Goal: Information Seeking & Learning: Learn about a topic

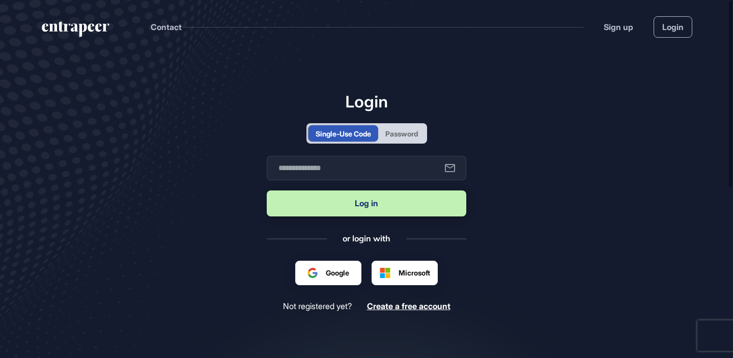
click at [330, 267] on div at bounding box center [328, 272] width 42 height 11
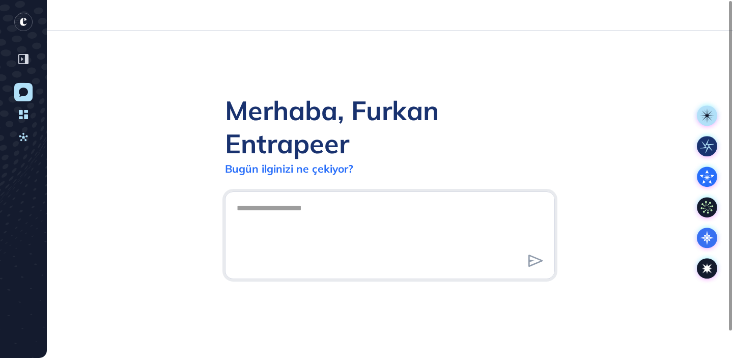
scroll to position [1, 1]
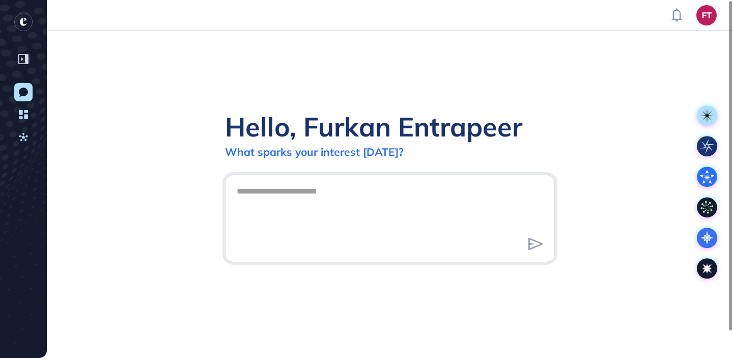
click at [424, 69] on div "Hello, Furkan Entrapeer What sparks your interest today?" at bounding box center [390, 194] width 686 height 327
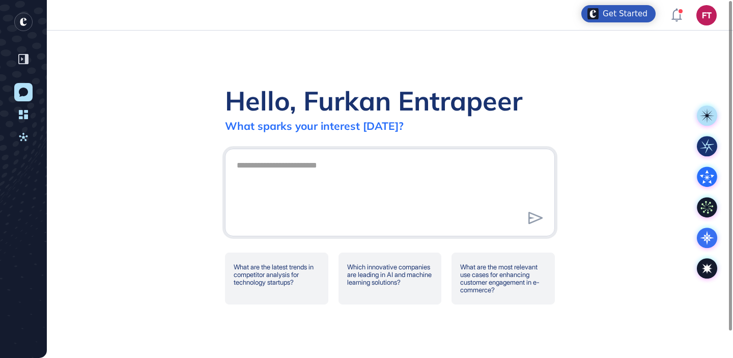
click at [364, 68] on div "Hello, Furkan Entrapeer What sparks your interest today? What are the latest tr…" at bounding box center [390, 194] width 686 height 327
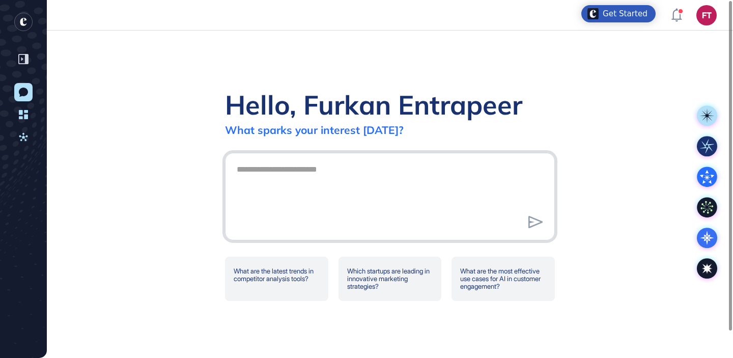
scroll to position [1, 1]
click at [302, 187] on textarea at bounding box center [390, 194] width 319 height 71
paste textarea "**********"
type textarea "**********"
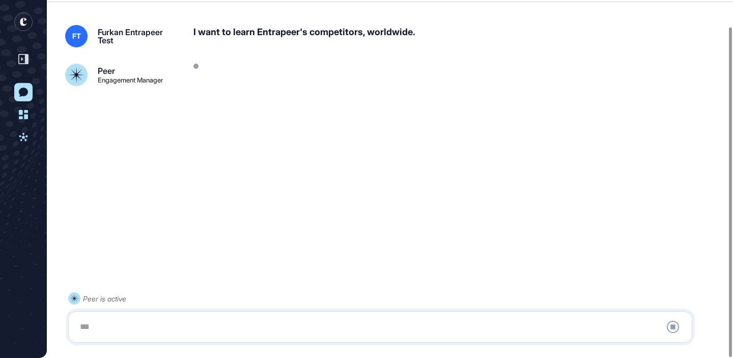
scroll to position [28, 0]
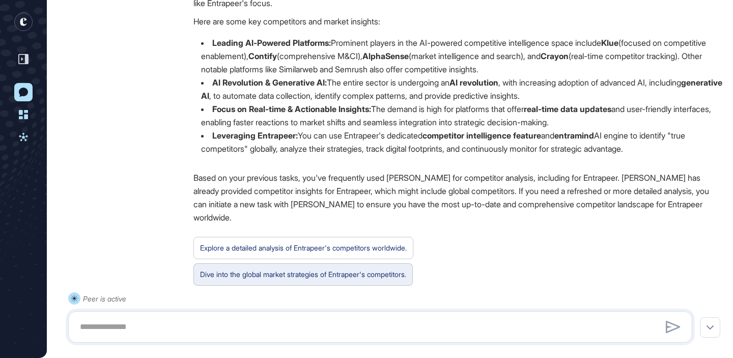
scroll to position [178, 0]
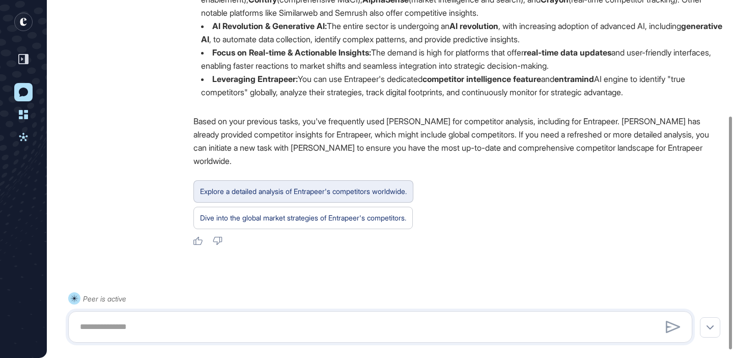
click at [316, 180] on div "Explore a detailed analysis of Entrapeer's competitors worldwide." at bounding box center [303, 191] width 220 height 22
click at [266, 185] on div "Explore a detailed analysis of Entrapeer's competitors worldwide." at bounding box center [303, 191] width 207 height 13
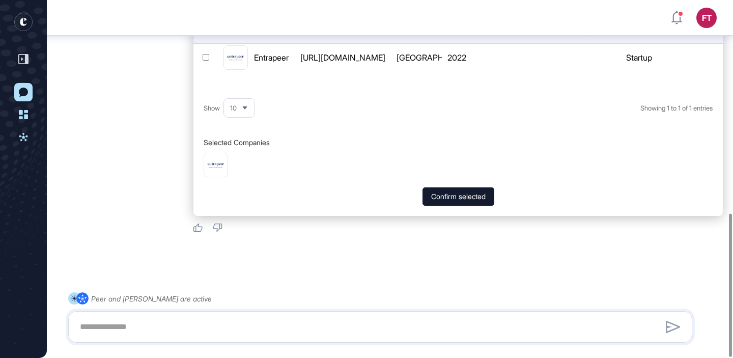
scroll to position [532, 0]
click at [426, 187] on button "Confirm selected" at bounding box center [458, 196] width 72 height 18
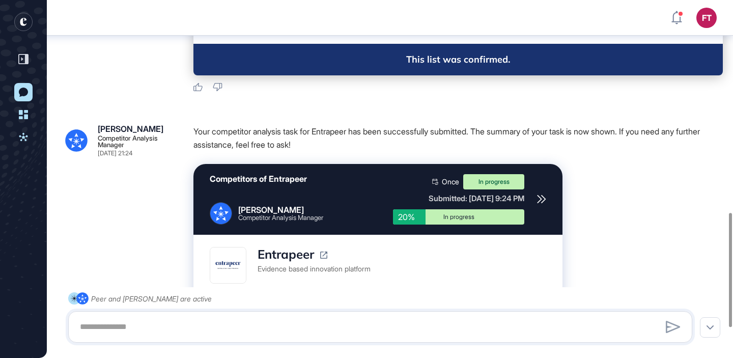
scroll to position [760, 0]
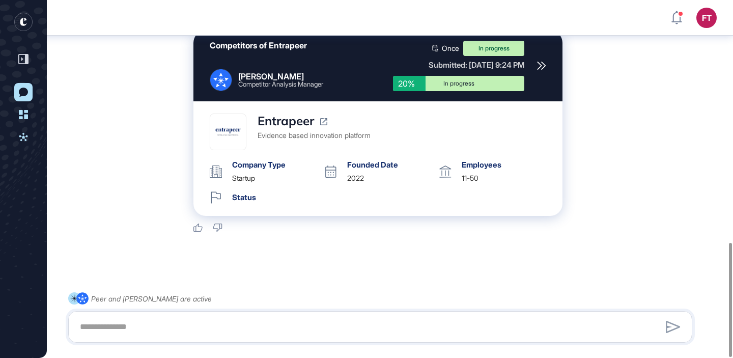
click at [20, 21] on icon "entrapeer-logo" at bounding box center [23, 22] width 7 height 8
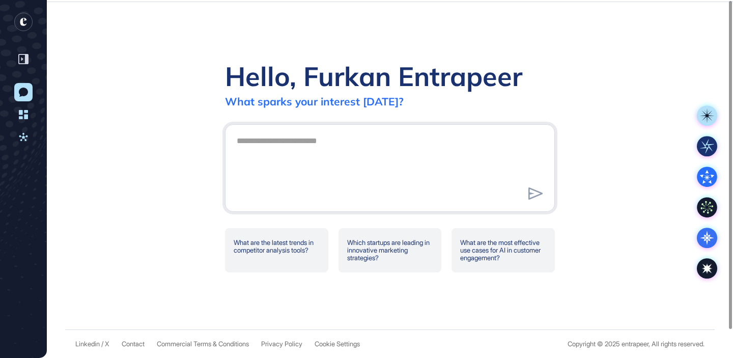
scroll to position [0, 0]
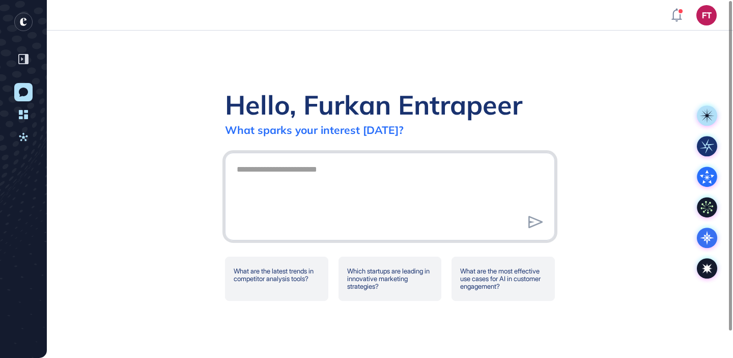
click at [352, 192] on textarea at bounding box center [390, 194] width 319 height 71
type textarea "*"
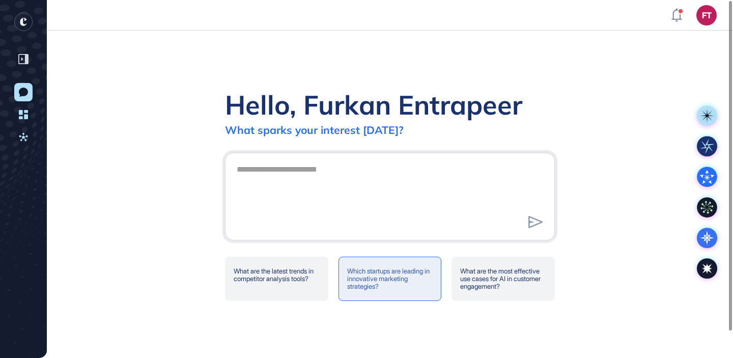
click at [420, 285] on div "Which startups are leading in innovative marketing strategies?" at bounding box center [389, 278] width 103 height 44
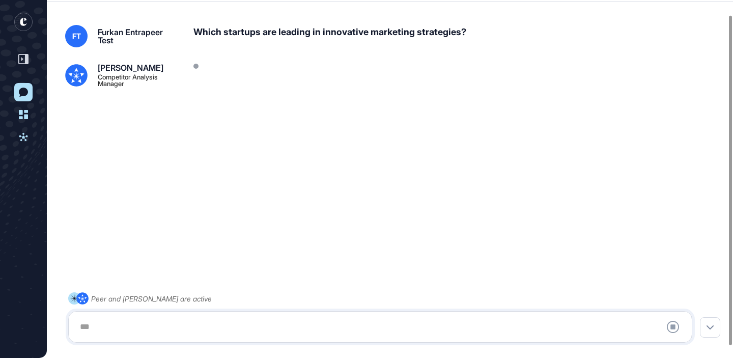
scroll to position [28, 0]
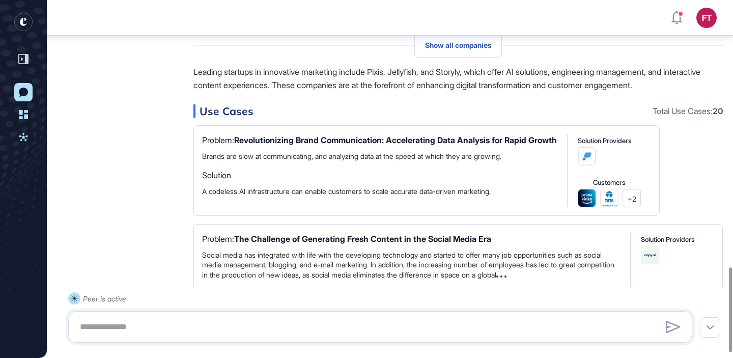
scroll to position [1146, 0]
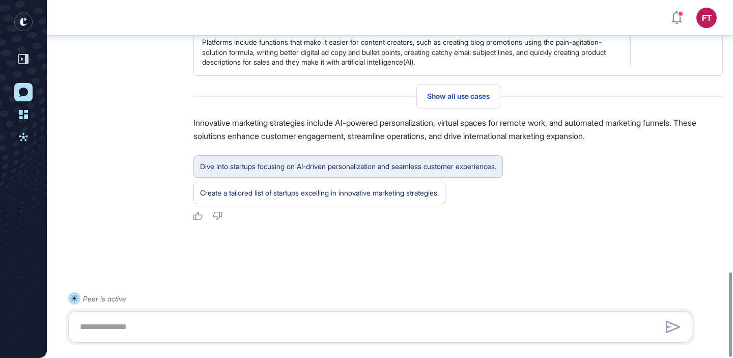
click at [342, 163] on div "Dive into startups focusing on AI-driven personalization and seamless customer …" at bounding box center [348, 166] width 296 height 13
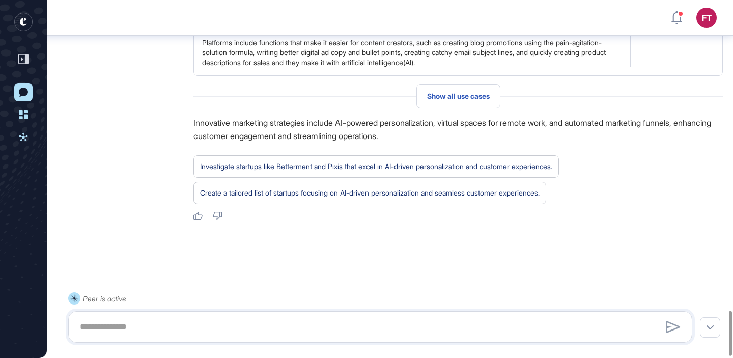
scroll to position [2482, 0]
click at [21, 17] on rect "entrapeer-logo" at bounding box center [23, 22] width 18 height 18
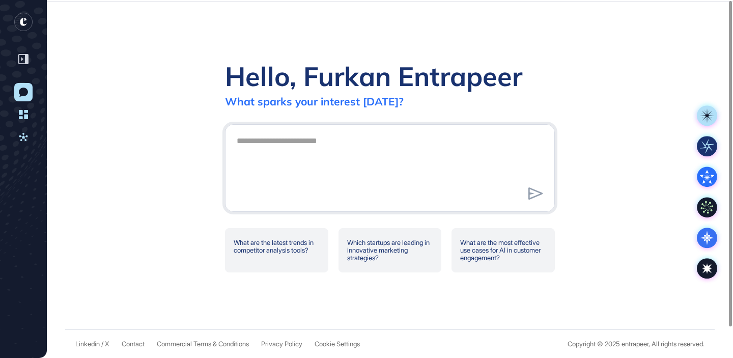
scroll to position [0, 0]
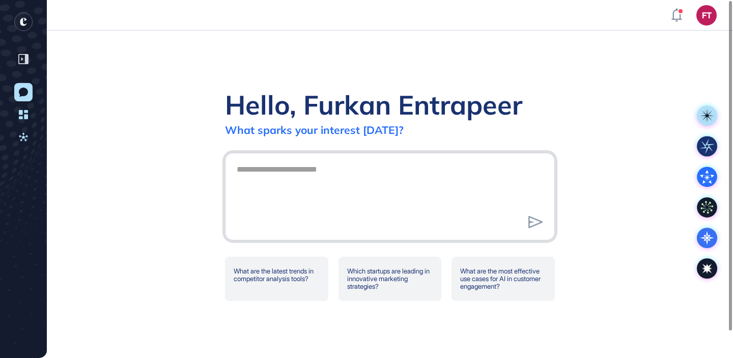
click at [362, 213] on textarea at bounding box center [390, 194] width 319 height 71
type textarea "**********"
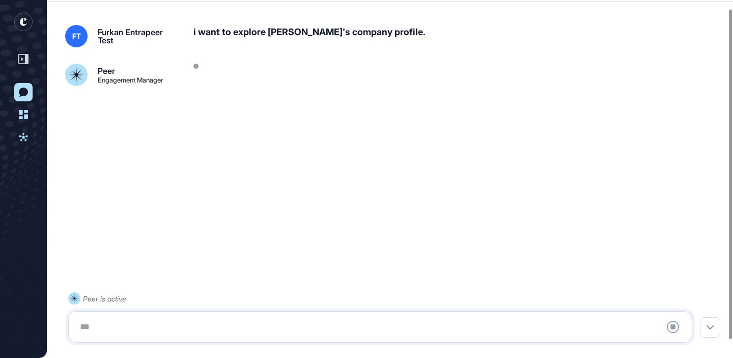
scroll to position [28, 0]
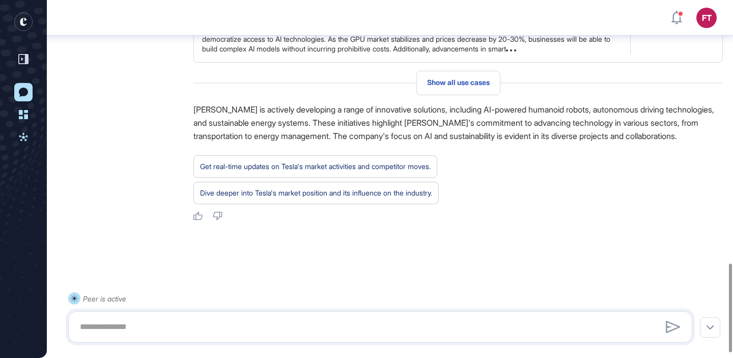
scroll to position [1060, 0]
click at [24, 24] on rect "entrapeer-logo" at bounding box center [23, 22] width 18 height 18
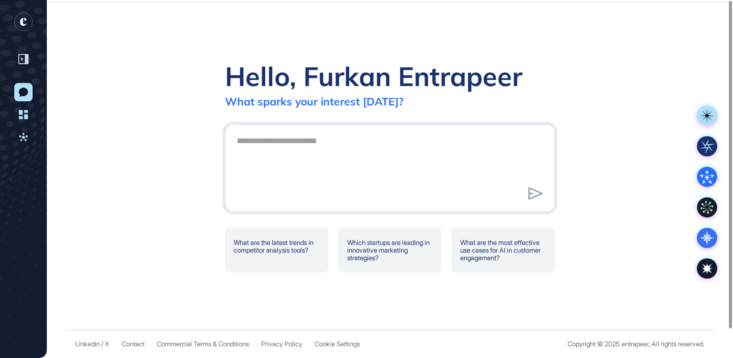
scroll to position [0, 0]
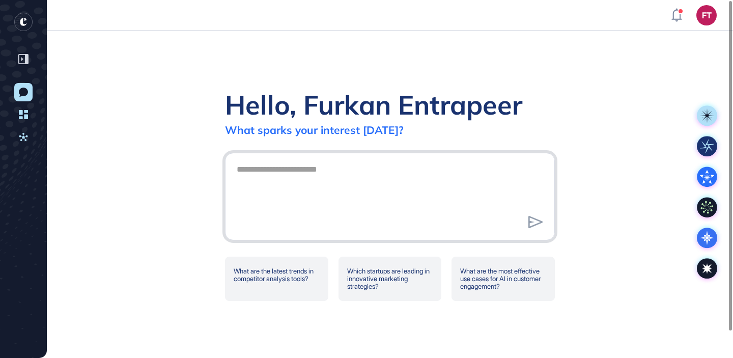
click at [338, 180] on textarea at bounding box center [390, 194] width 319 height 71
type textarea "**********"
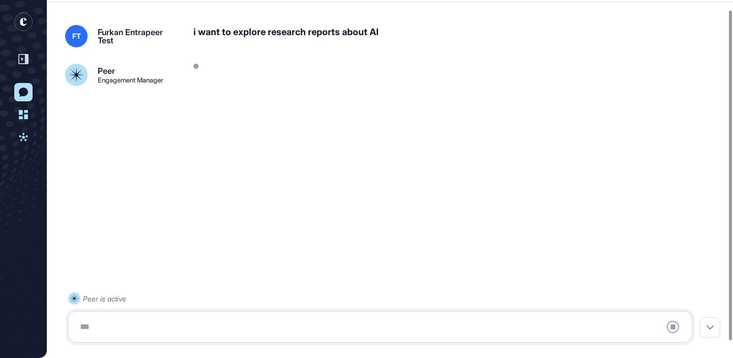
scroll to position [28, 0]
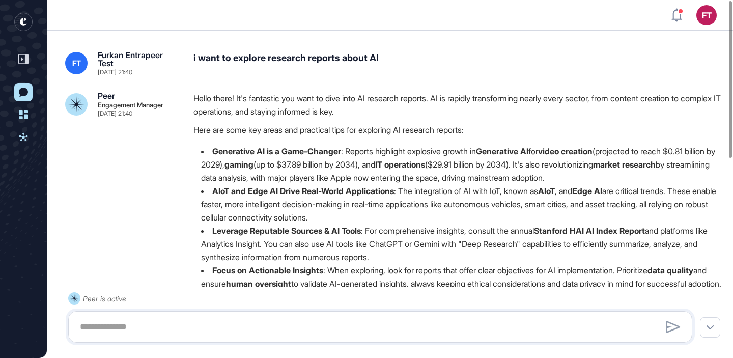
click at [294, 56] on div "i want to explore research reports about AI" at bounding box center [457, 63] width 529 height 24
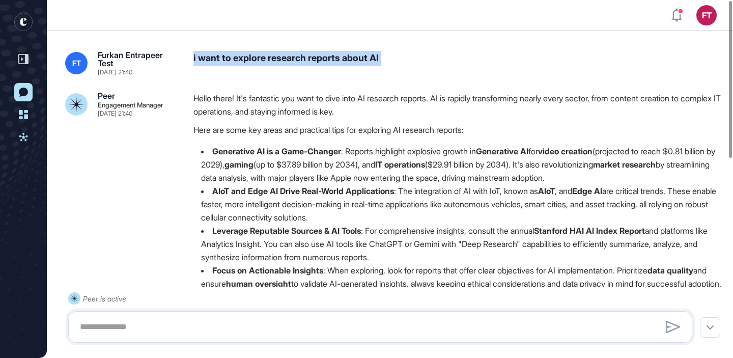
copy div "i want to explore research reports about AI"
click at [13, 17] on div at bounding box center [23, 41] width 21 height 56
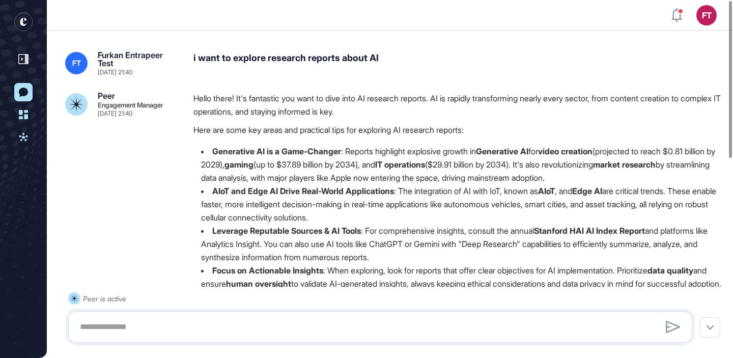
click at [18, 18] on icon "entrapeer-logo" at bounding box center [20, 24] width 16 height 23
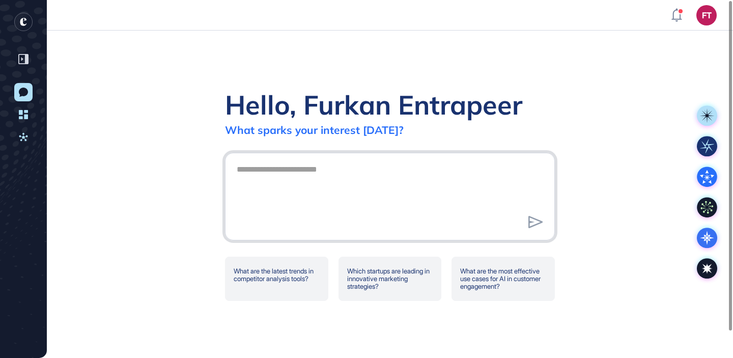
click at [375, 174] on textarea at bounding box center [390, 194] width 319 height 71
paste textarea "**********"
type textarea "**********"
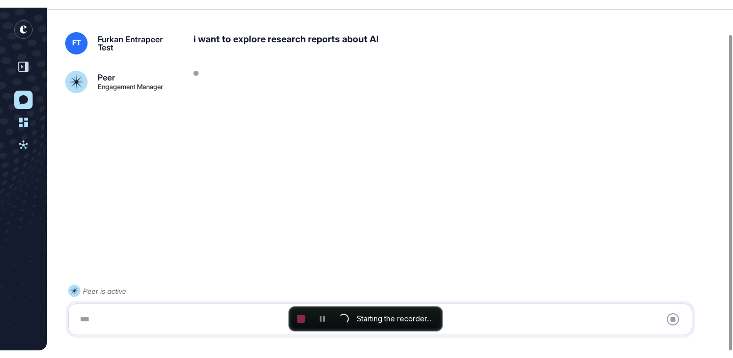
scroll to position [331, 733]
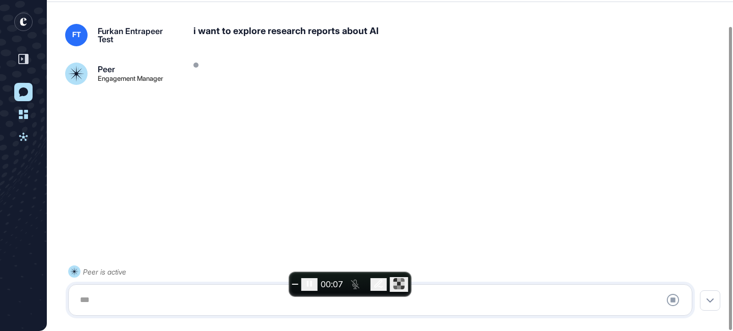
click at [295, 284] on button "End recording" at bounding box center [295, 284] width 6 height 1
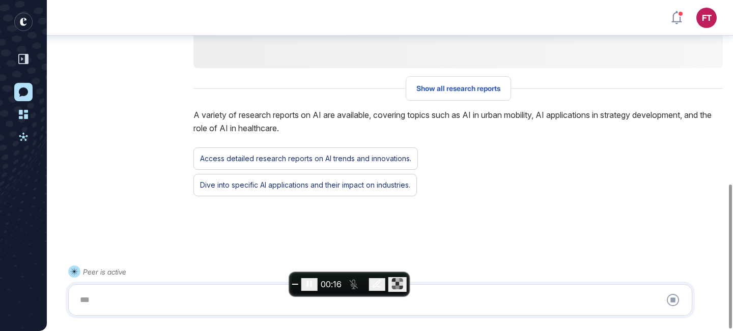
scroll to position [426, 0]
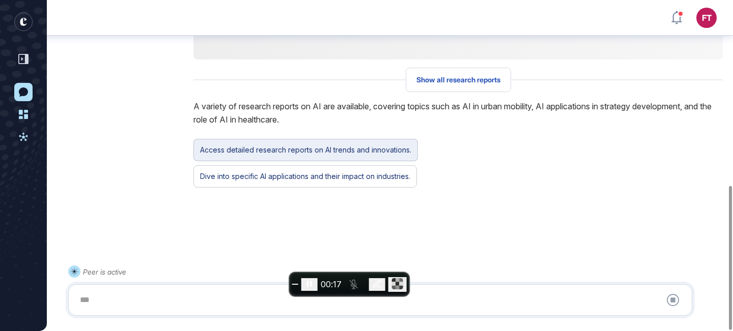
click at [375, 154] on div "Access detailed research reports on AI trends and innovations." at bounding box center [305, 149] width 211 height 13
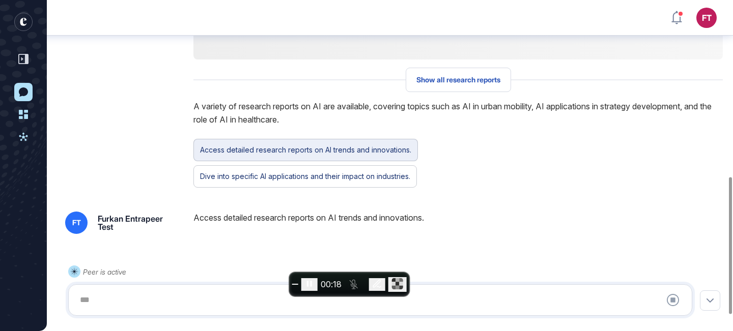
click at [375, 145] on div "Access detailed research reports on AI trends and innovations." at bounding box center [305, 149] width 211 height 13
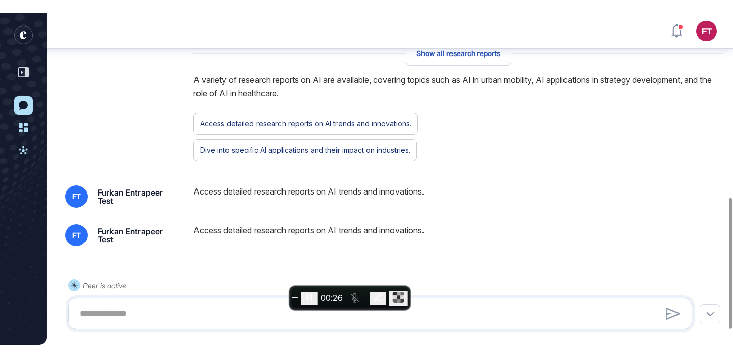
scroll to position [504, 0]
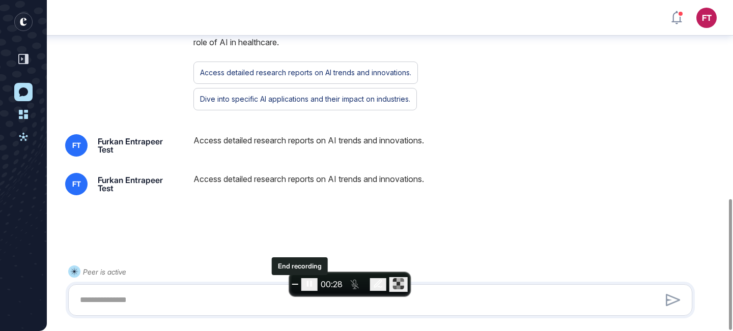
click at [295, 285] on button "End recording" at bounding box center [295, 284] width 6 height 1
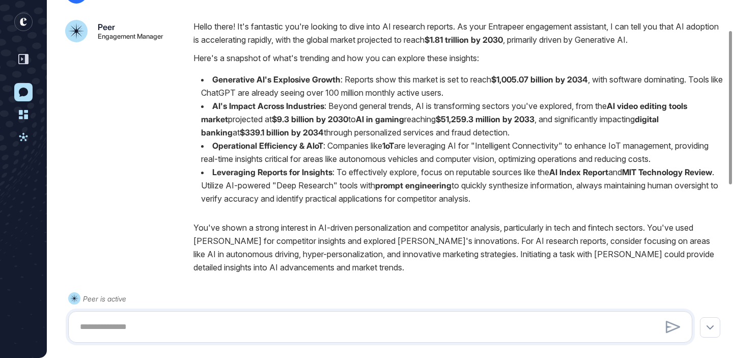
scroll to position [0, 0]
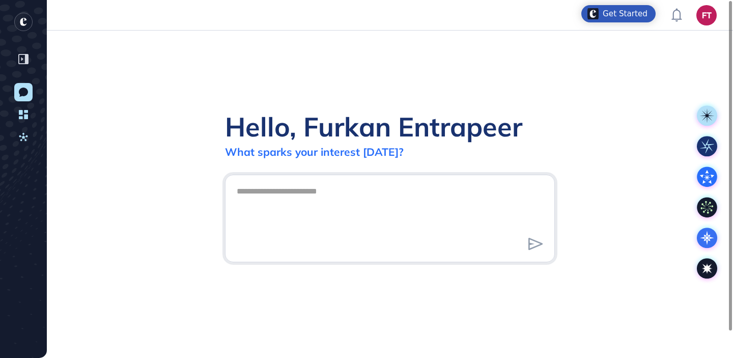
scroll to position [1, 1]
click at [29, 56] on div at bounding box center [23, 58] width 19 height 19
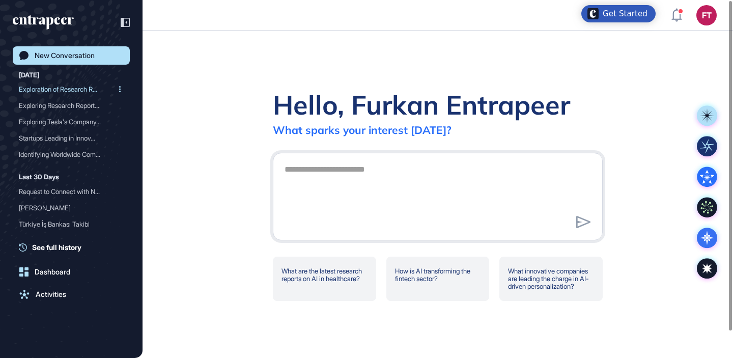
click at [62, 82] on div "Exploration of Research R..." at bounding box center [67, 89] width 97 height 16
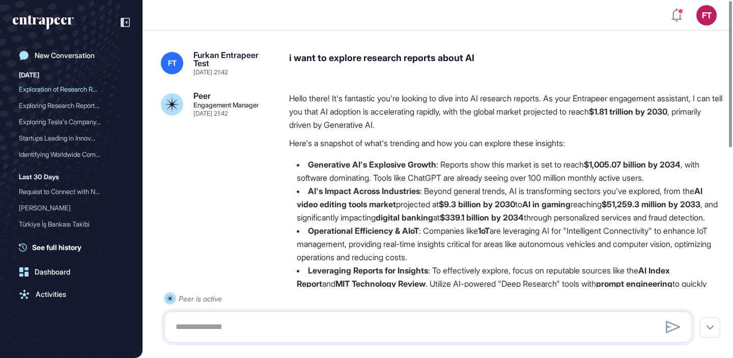
click at [388, 61] on div "i want to explore research reports about AI" at bounding box center [506, 63] width 434 height 24
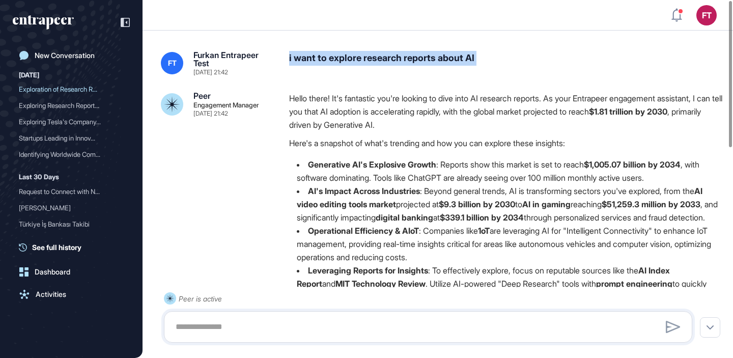
copy div "i want to explore research reports about AI"
click at [50, 23] on icon "entrapeer-logo" at bounding box center [43, 22] width 61 height 14
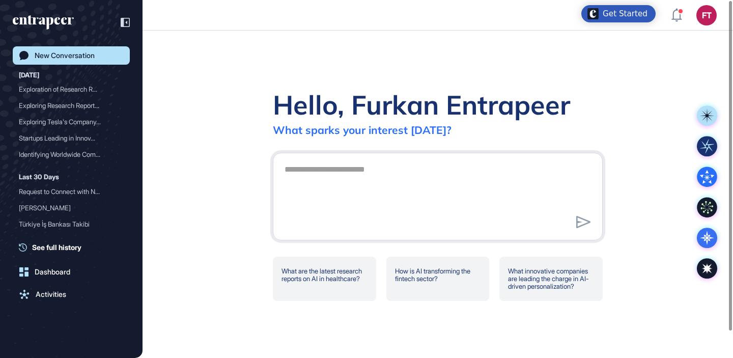
click at [130, 20] on div "New Conversation Today Exploration of Research R... Exploring Research Report..…" at bounding box center [71, 179] width 142 height 358
click at [127, 24] on icon at bounding box center [125, 22] width 9 height 9
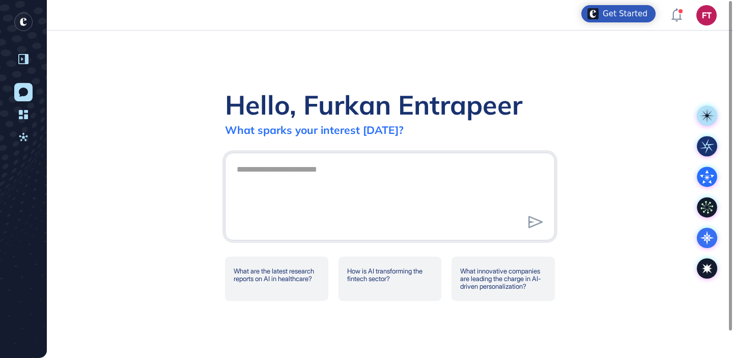
click at [331, 68] on div "Hello, Furkan Entrapeer What sparks your interest today? What are the latest re…" at bounding box center [390, 194] width 686 height 327
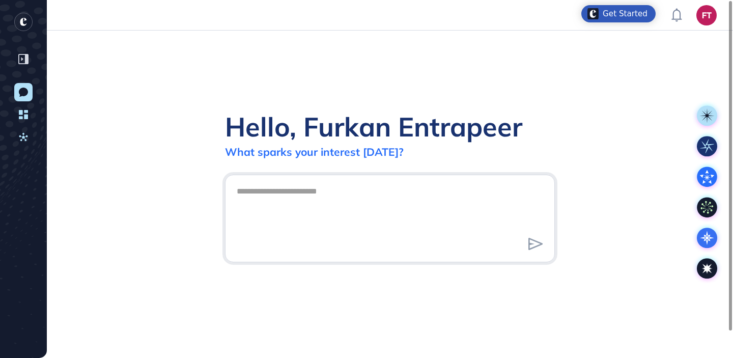
scroll to position [1, 1]
type textarea "**********"
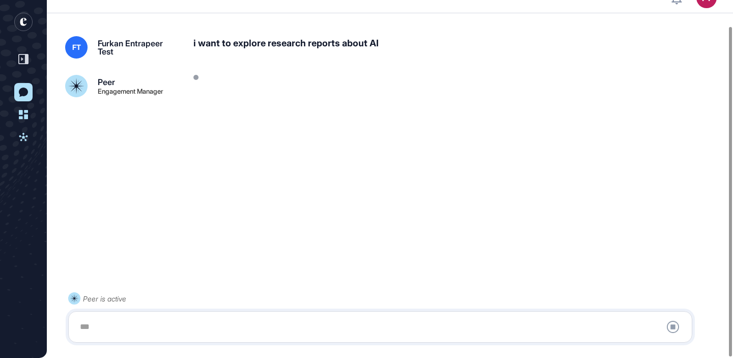
scroll to position [28, 0]
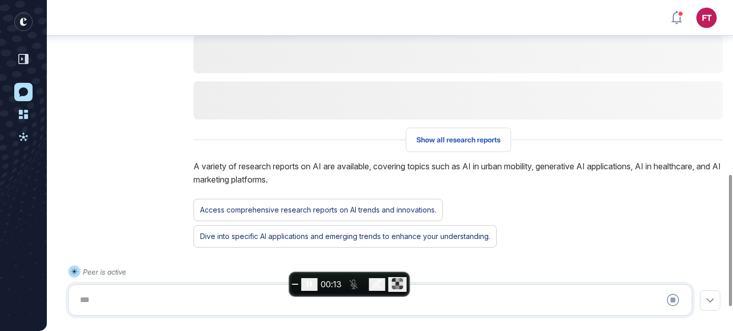
scroll to position [498, 0]
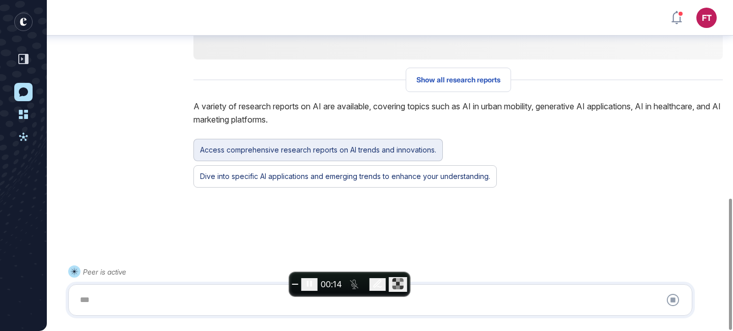
click at [365, 158] on div "Access comprehensive research reports on AI trends and innovations." at bounding box center [317, 150] width 249 height 22
click at [376, 150] on div "Access comprehensive research reports on AI trends and innovations." at bounding box center [318, 149] width 236 height 13
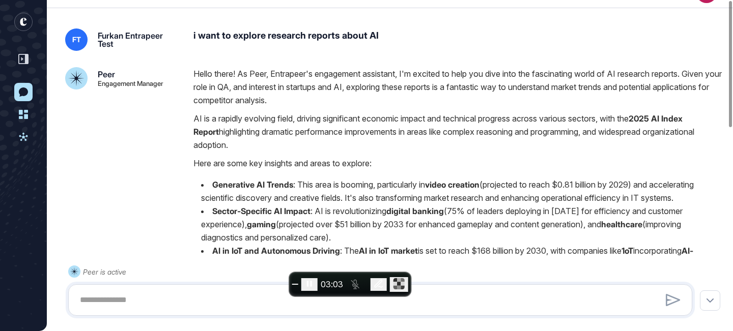
scroll to position [0, 0]
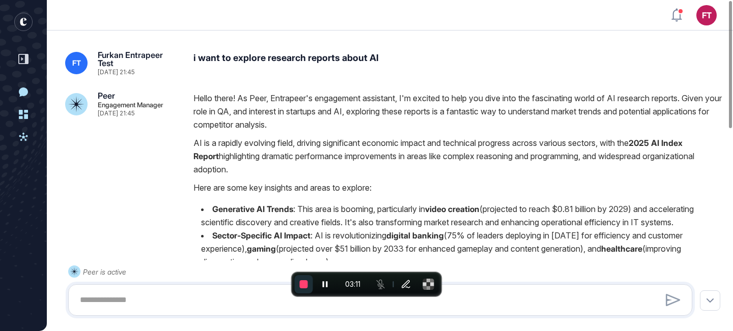
click at [304, 281] on span "End recording" at bounding box center [304, 284] width 8 height 8
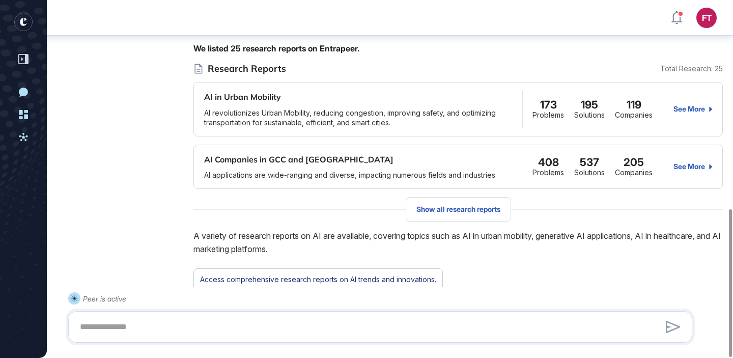
scroll to position [505, 0]
